Goal: Task Accomplishment & Management: Complete application form

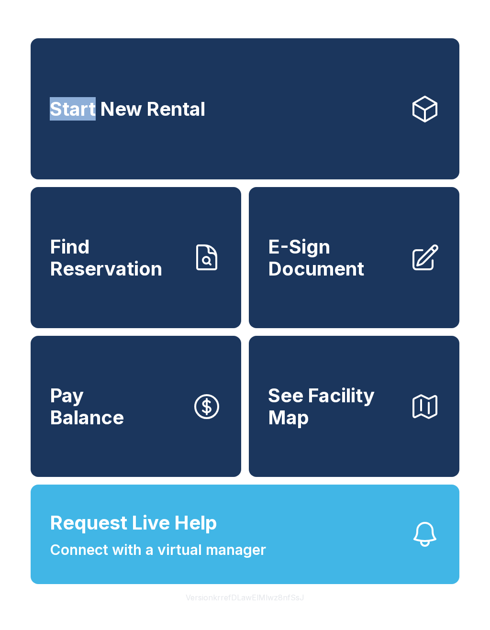
click at [186, 99] on link "Start New Rental" at bounding box center [245, 108] width 429 height 141
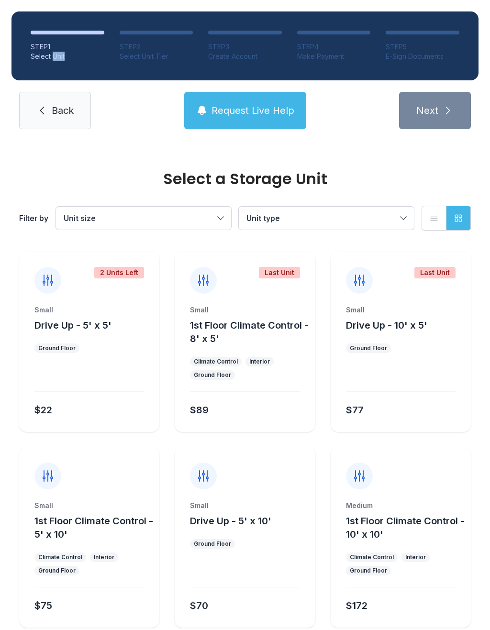
click at [25, 59] on ol "STEP 1 Select Unit STEP 2 Select Unit Tier STEP 3 Create Account STEP 4 Make Pa…" at bounding box center [244, 45] width 467 height 69
click at [89, 116] on link "Back" at bounding box center [55, 110] width 72 height 37
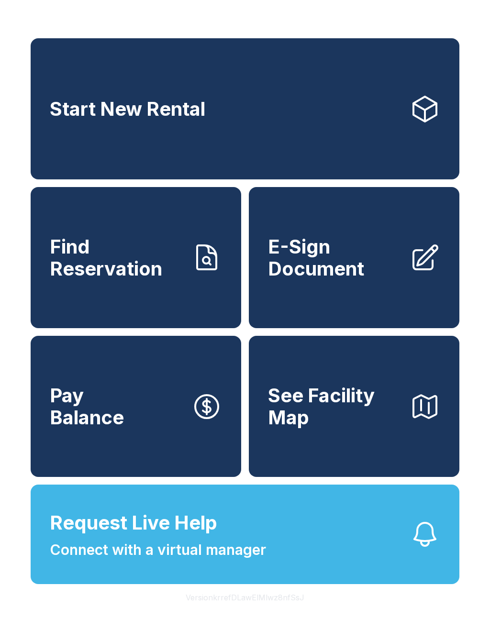
click at [354, 279] on span "E-Sign Document" at bounding box center [335, 258] width 134 height 44
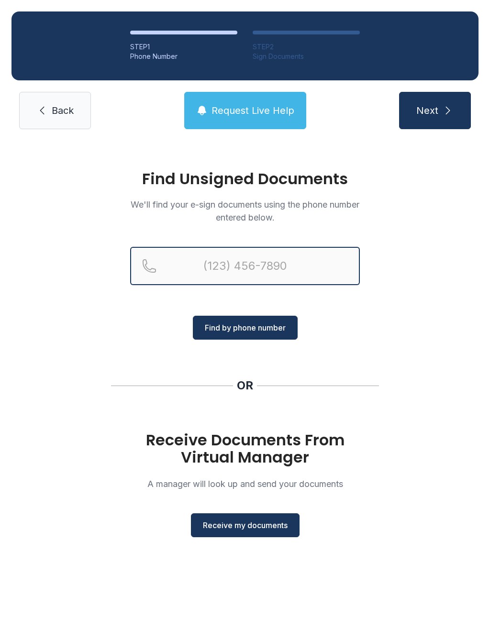
click at [219, 253] on input "Reservation phone number" at bounding box center [245, 266] width 230 height 38
type input "[PHONE_NUMBER]"
click at [434, 111] on button "Next" at bounding box center [435, 110] width 72 height 37
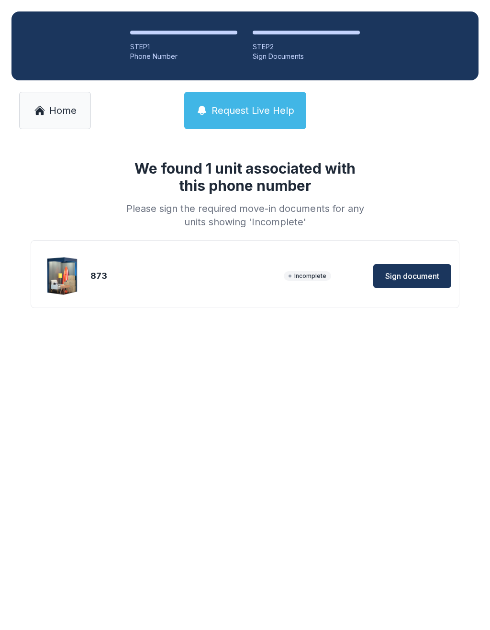
click at [414, 273] on span "Sign document" at bounding box center [412, 275] width 54 height 11
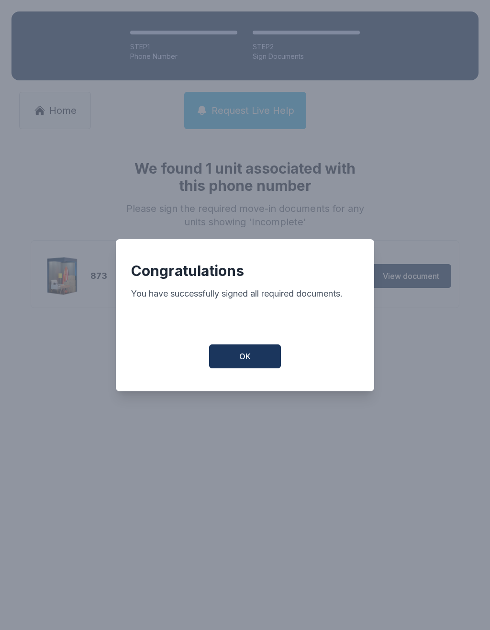
click at [253, 351] on button "OK" at bounding box center [245, 356] width 72 height 24
